Goal: Information Seeking & Learning: Learn about a topic

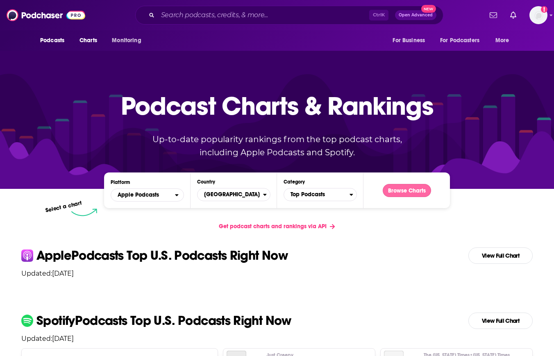
click at [400, 193] on button "Browse Charts" at bounding box center [407, 190] width 48 height 13
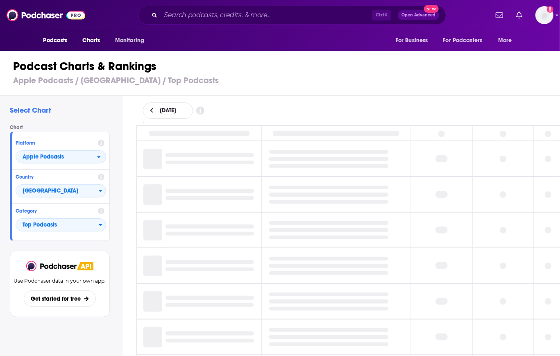
click at [400, 193] on td at bounding box center [335, 194] width 149 height 35
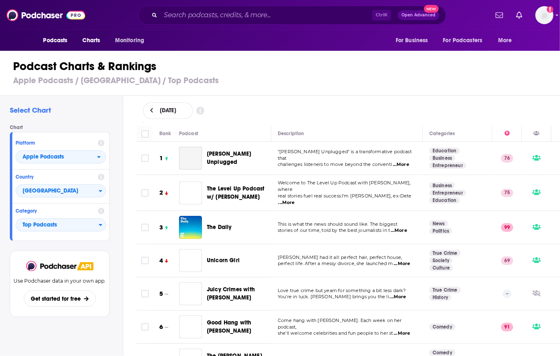
click at [518, 74] on h1 "Podcast Charts & Rankings" at bounding box center [283, 66] width 541 height 15
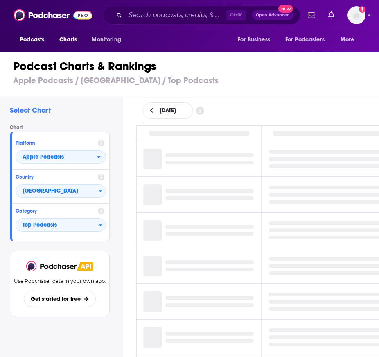
click at [63, 41] on span "Charts" at bounding box center [68, 39] width 18 height 11
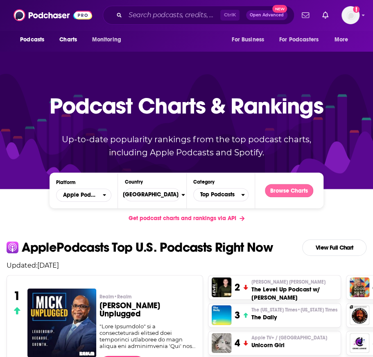
click at [292, 189] on button "Browse Charts" at bounding box center [289, 190] width 48 height 13
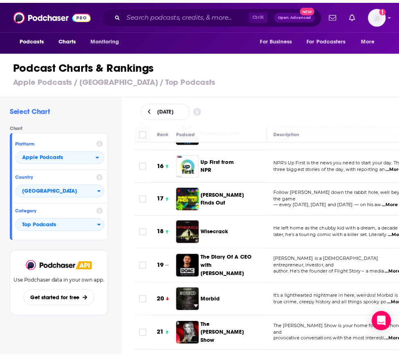
scroll to position [526, 0]
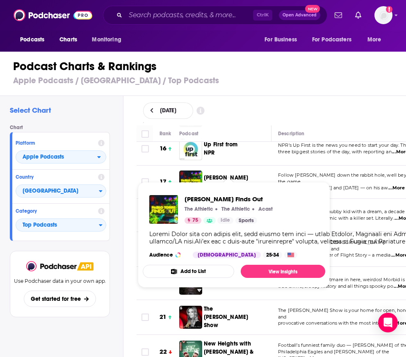
click at [214, 174] on span "[PERSON_NAME] Finds Out" at bounding box center [230, 182] width 53 height 16
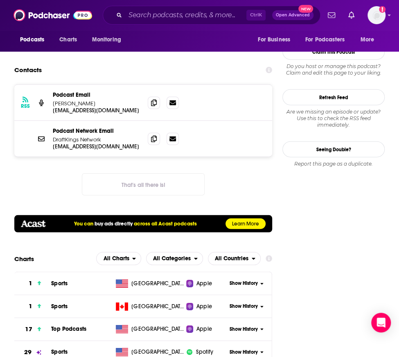
scroll to position [762, 0]
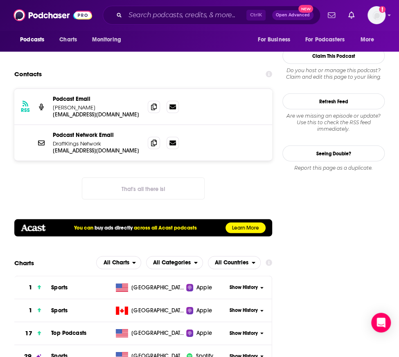
click at [240, 330] on span "Show History" at bounding box center [244, 333] width 28 height 7
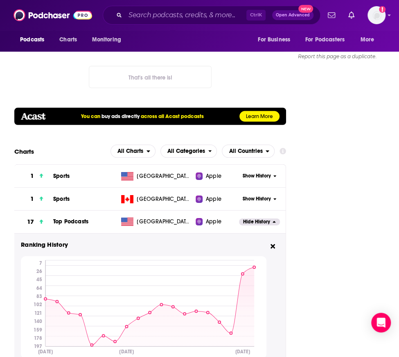
scroll to position [875, 0]
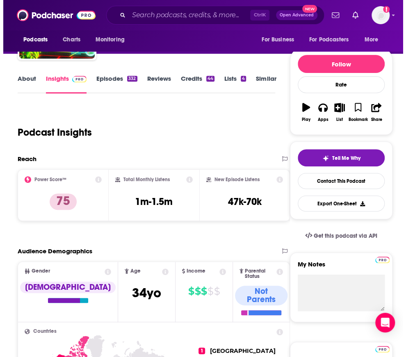
scroll to position [0, 0]
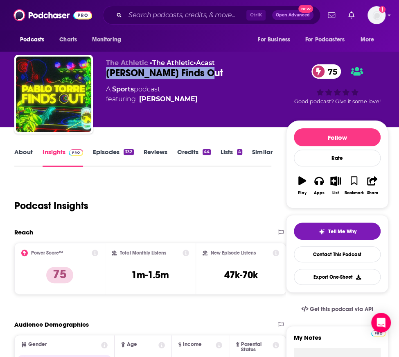
drag, startPoint x: 106, startPoint y: 72, endPoint x: 216, endPoint y: 71, distance: 110.2
click at [216, 71] on div "The Athletic • The Athletic • Acast [PERSON_NAME] Finds Out 75 A Sports podcast…" at bounding box center [201, 96] width 374 height 82
copy h2 "[PERSON_NAME] Finds Out"
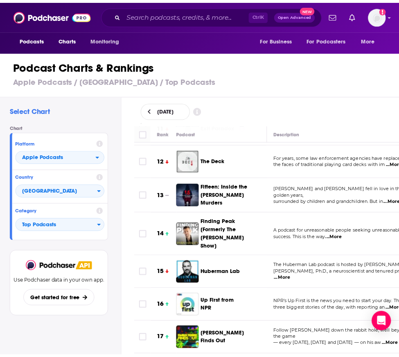
scroll to position [500, 0]
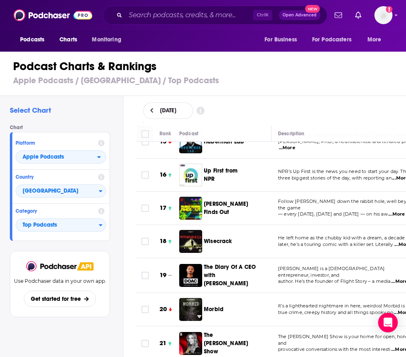
click at [213, 238] on span "Wisecrack" at bounding box center [218, 241] width 28 height 7
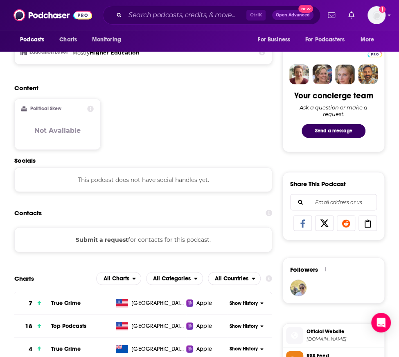
scroll to position [567, 0]
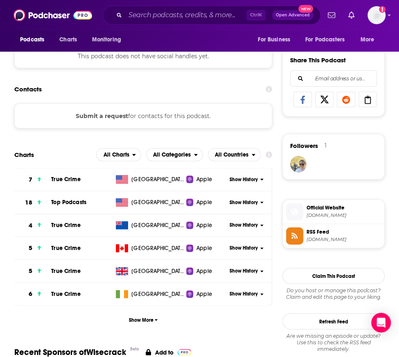
click at [237, 206] on div "Show History" at bounding box center [249, 202] width 45 height 20
click at [237, 201] on span "Show History" at bounding box center [244, 202] width 28 height 7
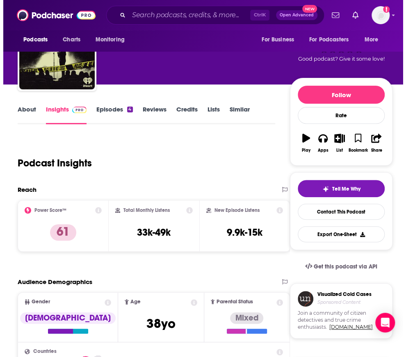
scroll to position [0, 0]
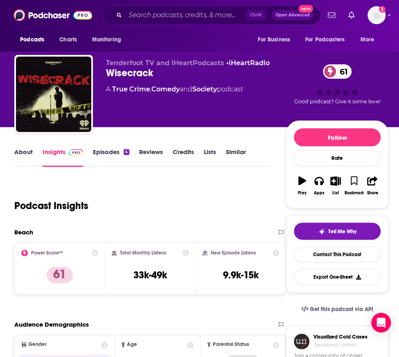
click at [136, 70] on div "Wisecrack 61" at bounding box center [196, 73] width 180 height 12
copy div "Wisecrack 61"
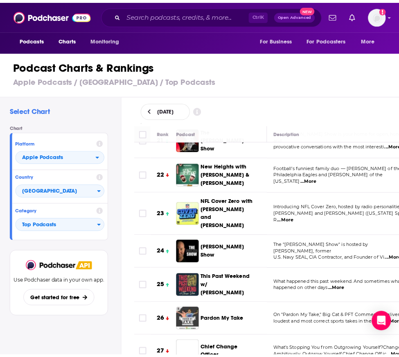
scroll to position [701, 0]
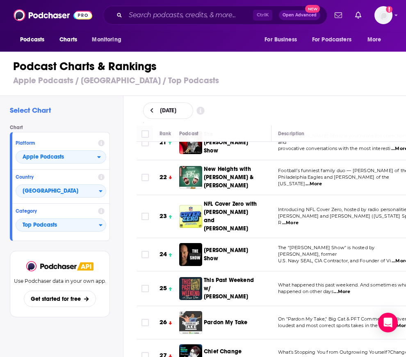
drag, startPoint x: 314, startPoint y: 277, endPoint x: 220, endPoint y: 190, distance: 127.3
click at [220, 200] on span "NFL Cover Zero with [PERSON_NAME] and [PERSON_NAME]" at bounding box center [230, 216] width 53 height 32
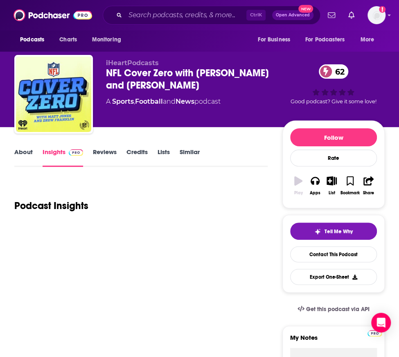
click at [220, 190] on div "Podcast Insights" at bounding box center [140, 201] width 253 height 42
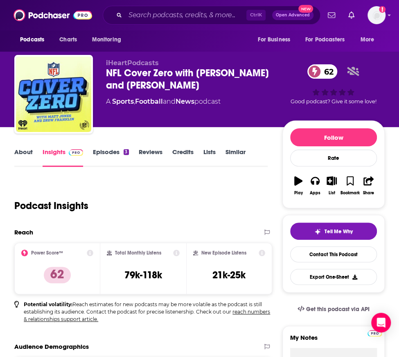
click at [139, 74] on div "NFL Cover Zero with [PERSON_NAME] and [PERSON_NAME] 62" at bounding box center [194, 79] width 177 height 25
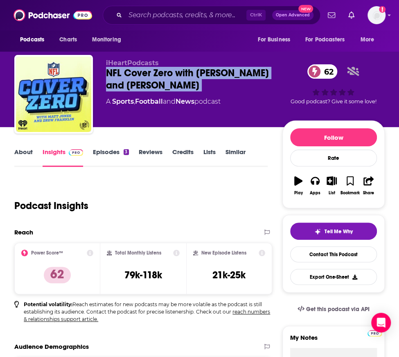
copy div "NFL Cover Zero with [PERSON_NAME] and [PERSON_NAME] 62"
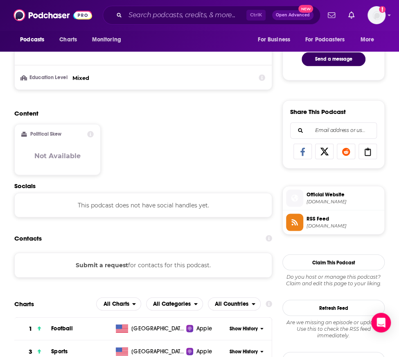
scroll to position [585, 0]
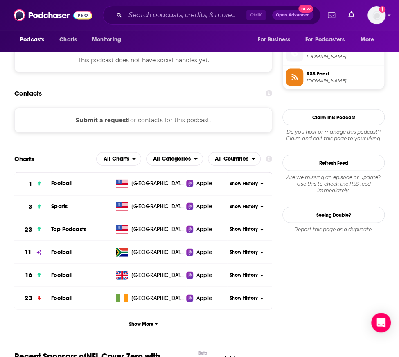
click at [249, 230] on span "Show History" at bounding box center [244, 228] width 28 height 7
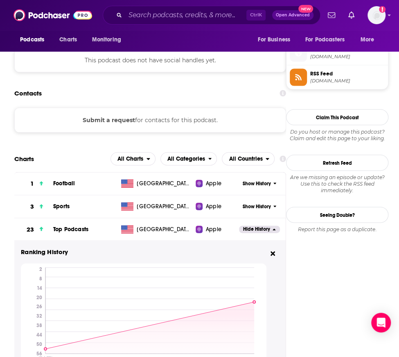
scroll to position [694, 0]
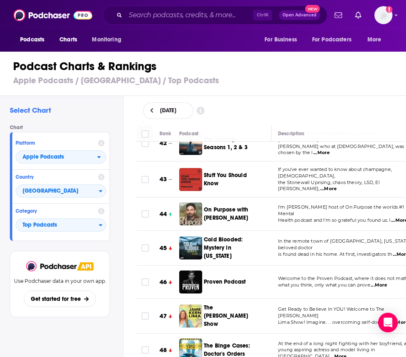
scroll to position [1503, 0]
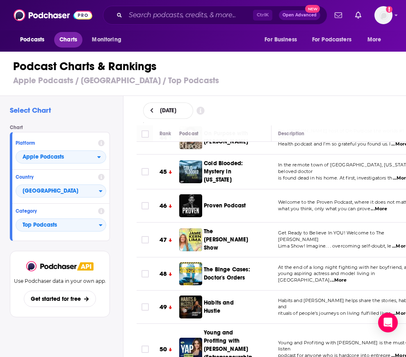
click at [70, 38] on span "Charts" at bounding box center [68, 39] width 18 height 11
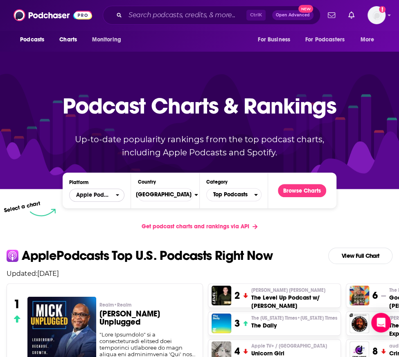
click at [116, 198] on span "Apple Podcasts" at bounding box center [93, 195] width 46 height 14
click at [112, 221] on span "Spotify" at bounding box center [96, 220] width 45 height 5
click at [304, 189] on button "Browse Charts" at bounding box center [302, 190] width 48 height 13
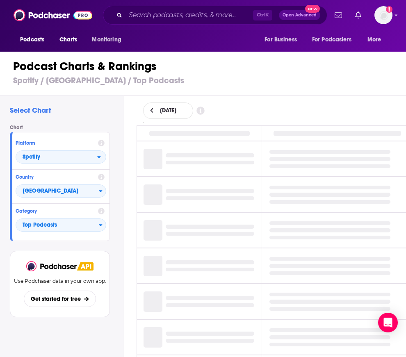
click at [304, 189] on div at bounding box center [329, 195] width 121 height 18
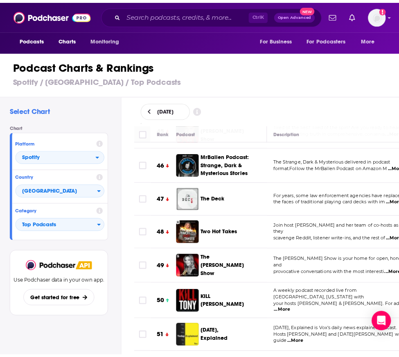
scroll to position [1380, 0]
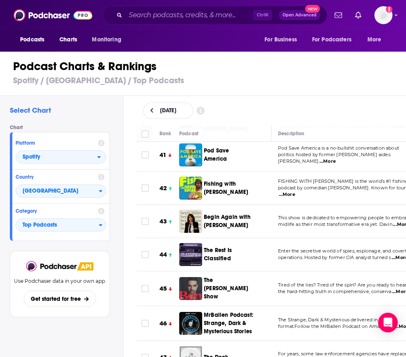
click at [377, 107] on div "[DATE]" at bounding box center [271, 110] width 256 height 16
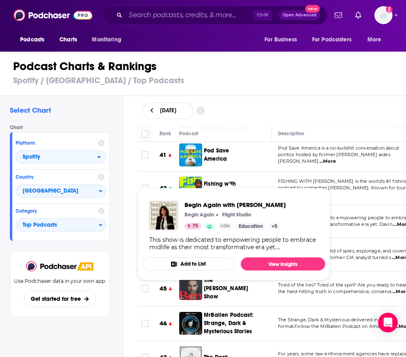
click at [221, 213] on span "Begin Again with [PERSON_NAME]" at bounding box center [227, 220] width 47 height 15
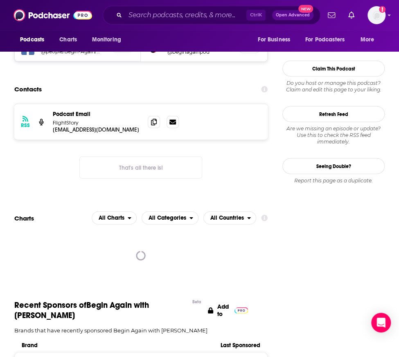
scroll to position [748, 0]
drag, startPoint x: 75, startPoint y: 237, endPoint x: 38, endPoint y: 227, distance: 37.8
click at [38, 231] on div at bounding box center [140, 255] width 253 height 49
click at [99, 231] on div at bounding box center [140, 255] width 253 height 49
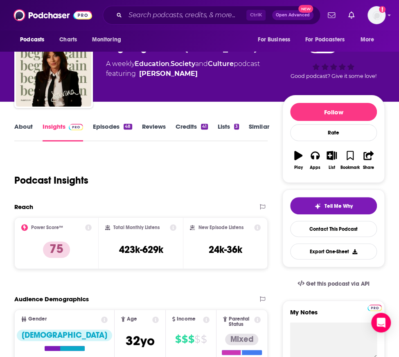
scroll to position [0, 0]
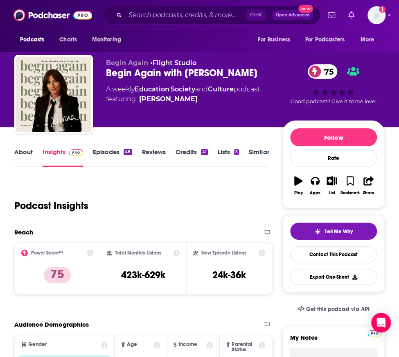
click at [127, 71] on div "Begin Again with [PERSON_NAME] 75" at bounding box center [194, 73] width 177 height 12
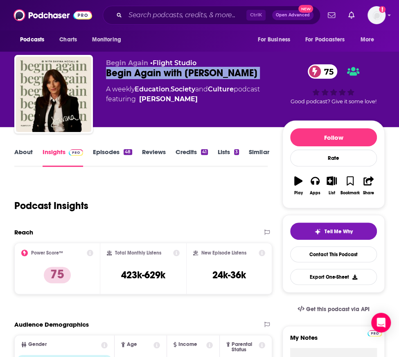
copy div "Begin Again with [PERSON_NAME] 75"
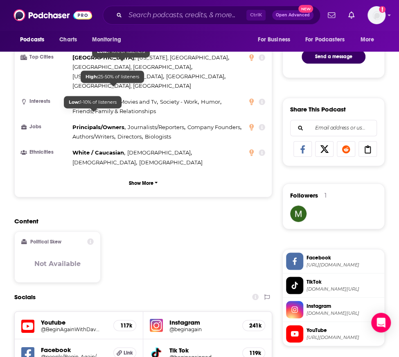
scroll to position [445, 0]
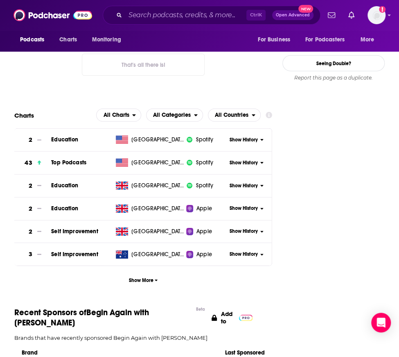
scroll to position [850, 0]
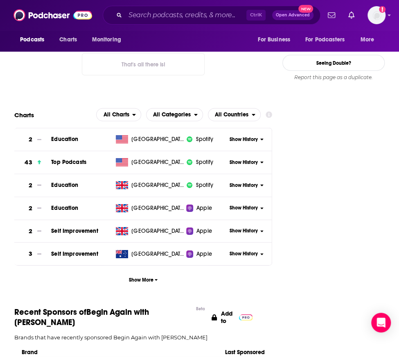
click at [241, 159] on span "Show History" at bounding box center [244, 162] width 28 height 7
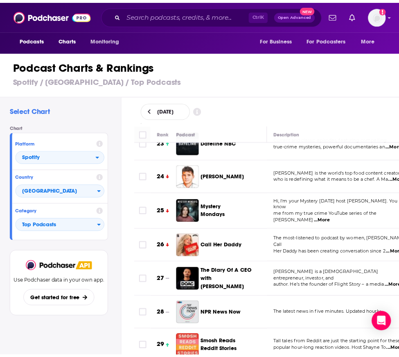
scroll to position [861, 0]
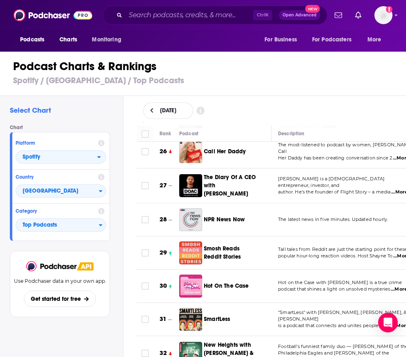
click at [240, 282] on span "Hot On The Case" at bounding box center [226, 285] width 45 height 7
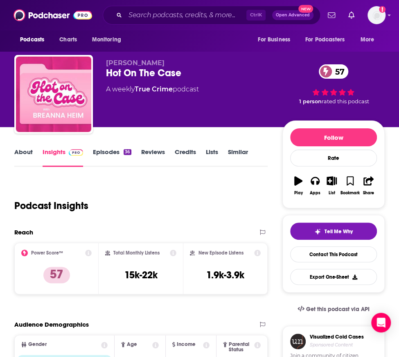
click at [98, 188] on div "Podcast Insights" at bounding box center [137, 201] width 247 height 42
click at [138, 72] on div "Hot On The Case 57" at bounding box center [194, 73] width 177 height 12
copy div "Hot On The Case 57"
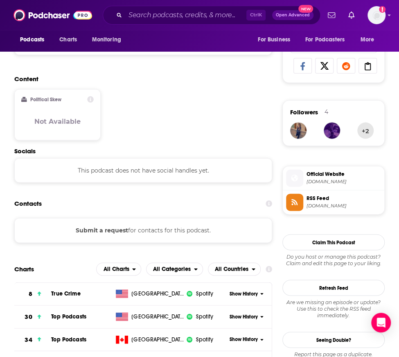
scroll to position [690, 0]
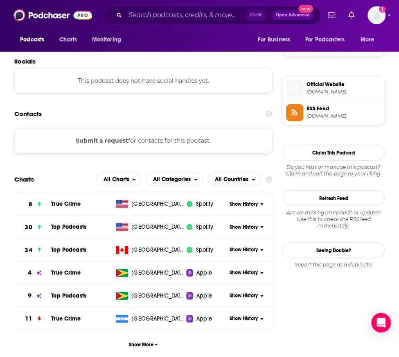
click at [247, 224] on span "Show History" at bounding box center [244, 227] width 28 height 7
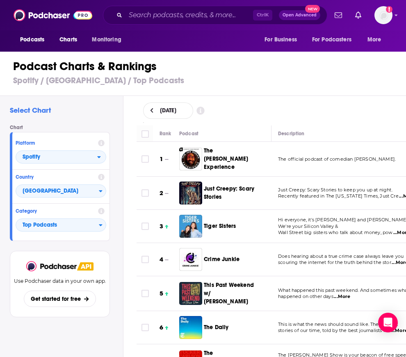
click at [371, 98] on div "[DATE]" at bounding box center [271, 110] width 283 height 29
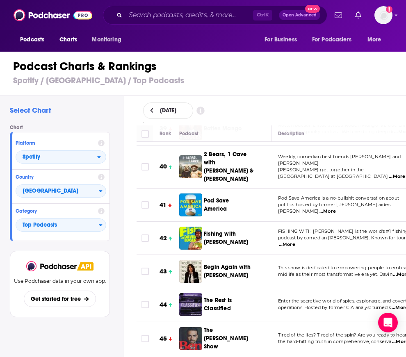
scroll to position [1340, 0]
